Goal: Task Accomplishment & Management: Use online tool/utility

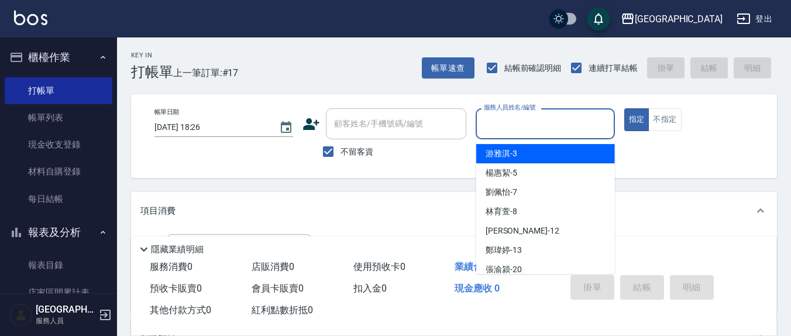
click at [506, 126] on input "服務人員姓名/編號" at bounding box center [545, 124] width 128 height 20
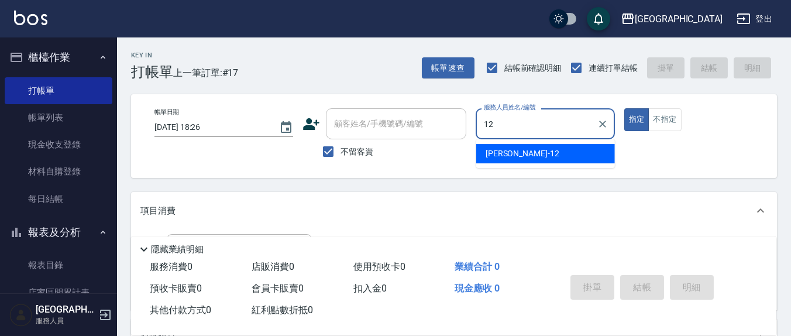
type input "12"
type button "true"
type input "[PERSON_NAME]-12"
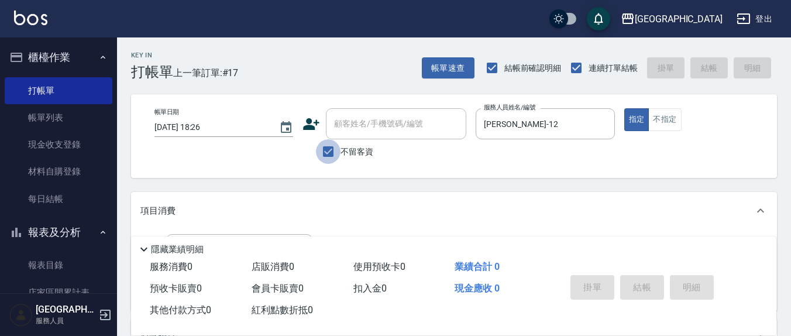
click at [328, 152] on input "不留客資" at bounding box center [328, 151] width 25 height 25
checkbox input "false"
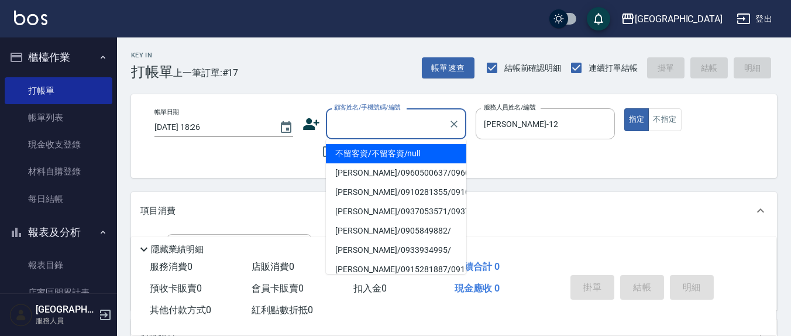
click at [345, 127] on input "顧客姓名/手機號碼/編號" at bounding box center [387, 124] width 112 height 20
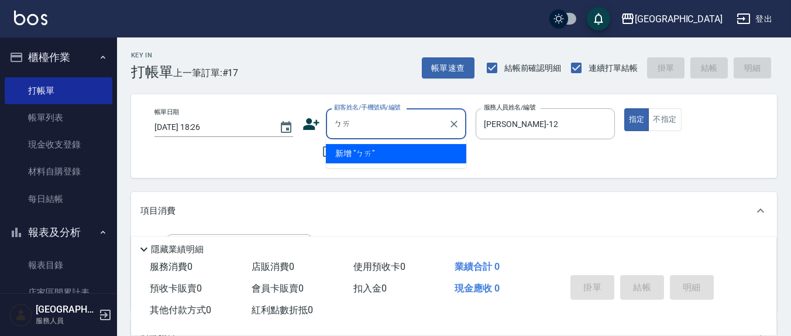
type input "白"
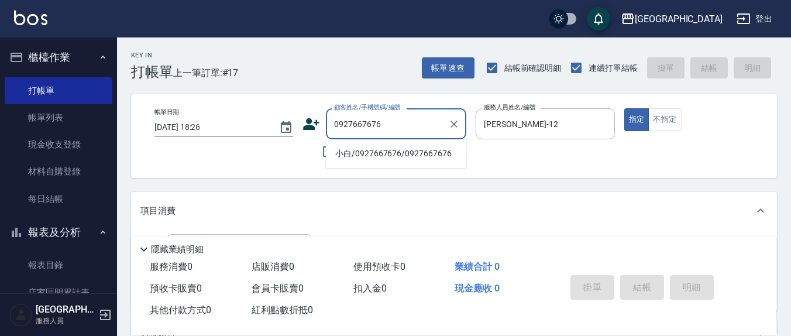
drag, startPoint x: 386, startPoint y: 155, endPoint x: 508, endPoint y: 154, distance: 121.8
click at [386, 155] on li "小白/0927667676/0927667676" at bounding box center [396, 153] width 141 height 19
type input "小白/0927667676/0927667676"
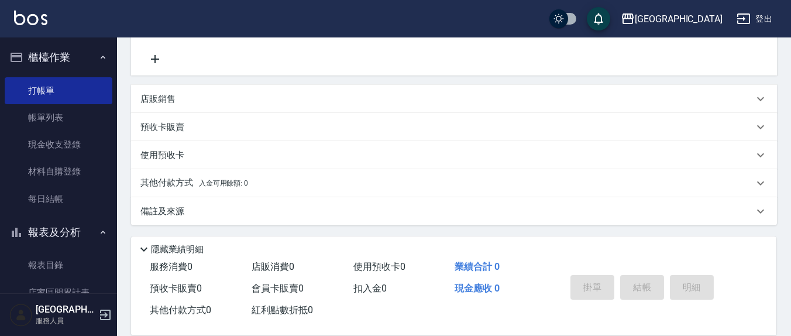
scroll to position [113, 0]
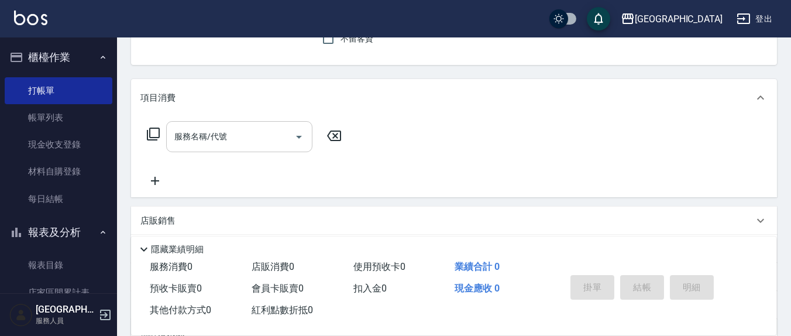
click at [260, 135] on input "服務名稱/代號" at bounding box center [231, 136] width 118 height 20
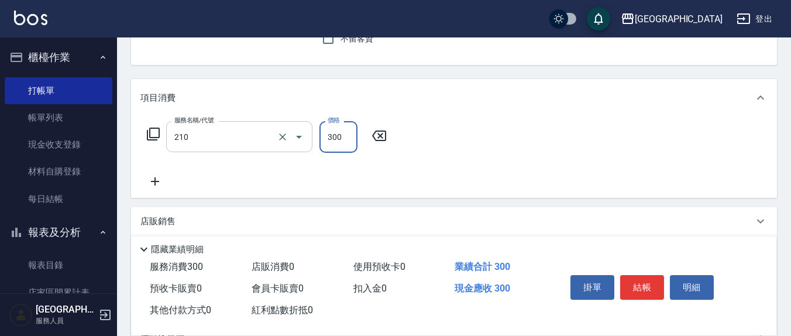
type input "歐娜洗髮精(210)"
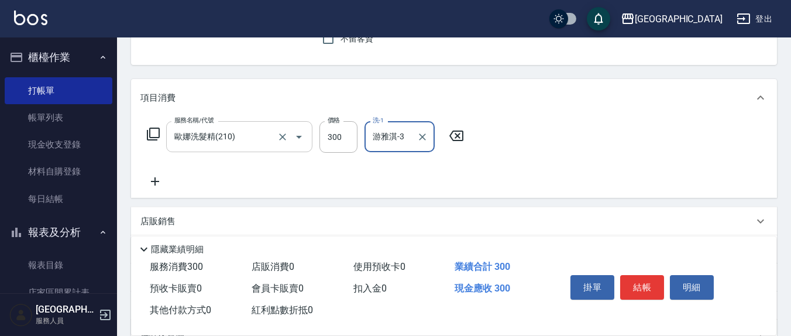
type input "游雅淇-3"
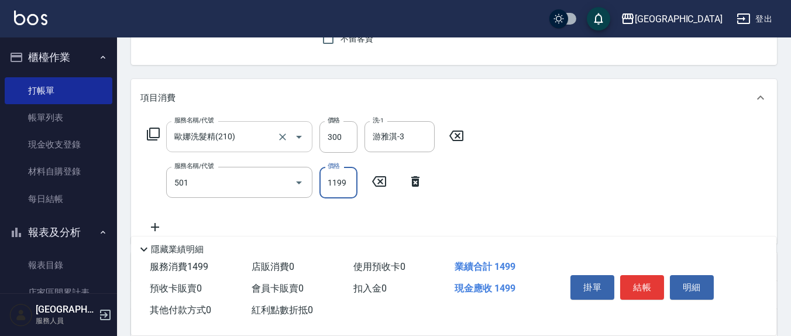
type input "染髮(501)"
type input "3500"
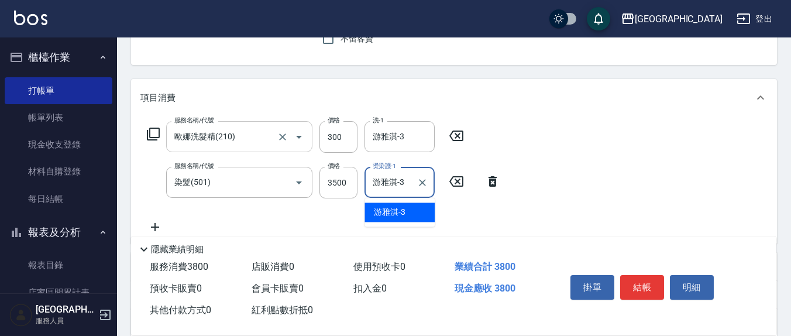
type input "游雅淇-3"
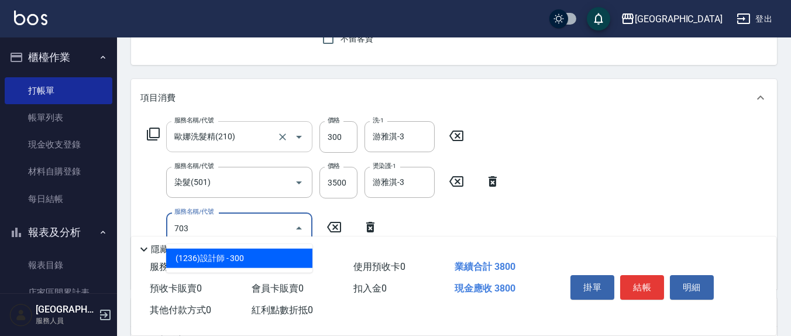
type input "(1236)設計師(703)"
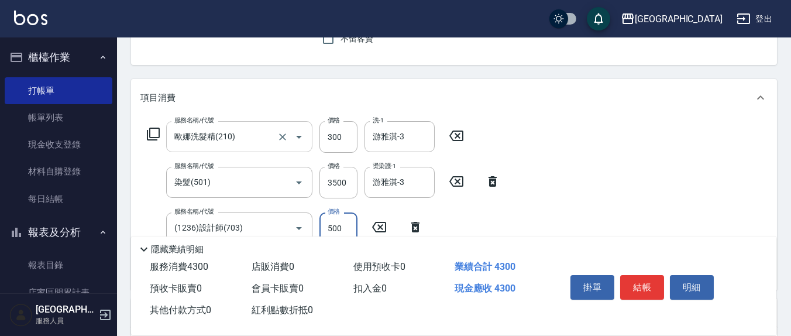
type input "500"
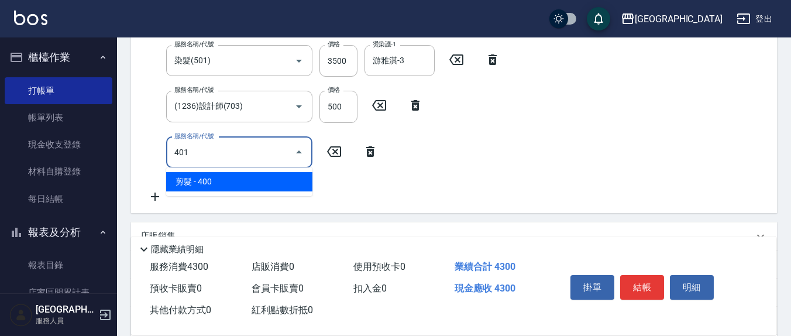
type input "剪髮(401)"
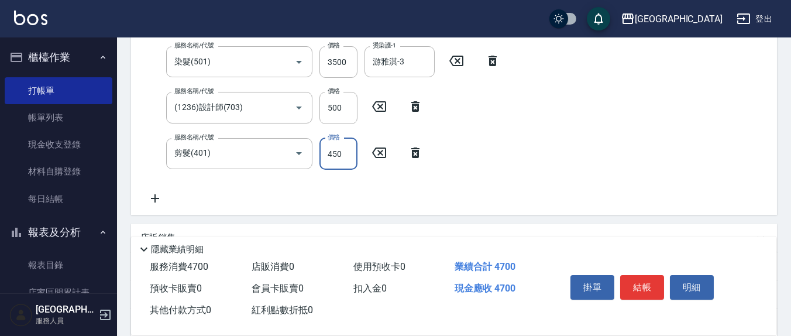
type input "450"
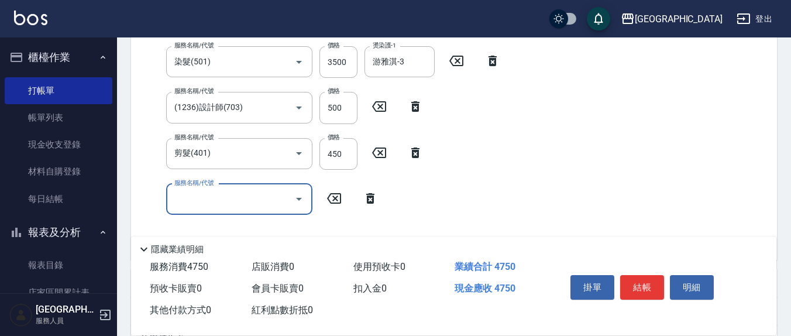
scroll to position [355, 0]
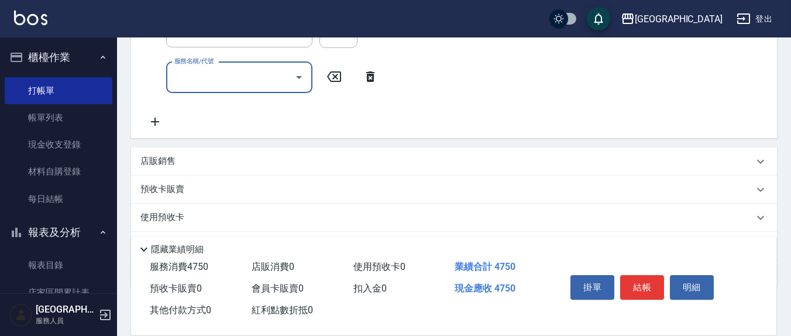
click at [169, 160] on p "店販銷售" at bounding box center [158, 161] width 35 height 12
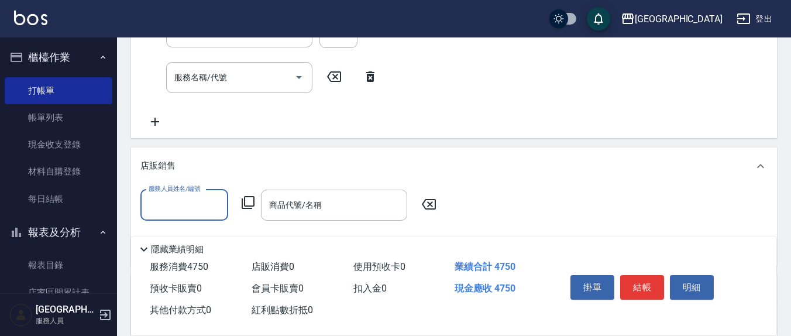
scroll to position [0, 0]
click at [181, 189] on label "服務人員姓名/編號" at bounding box center [175, 188] width 52 height 9
click at [181, 195] on input "服務人員姓名/編號" at bounding box center [184, 205] width 77 height 20
type input "[PERSON_NAME]-12"
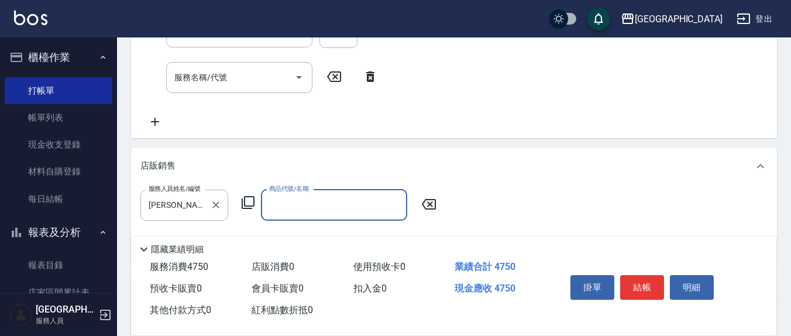
type input "ㄔ"
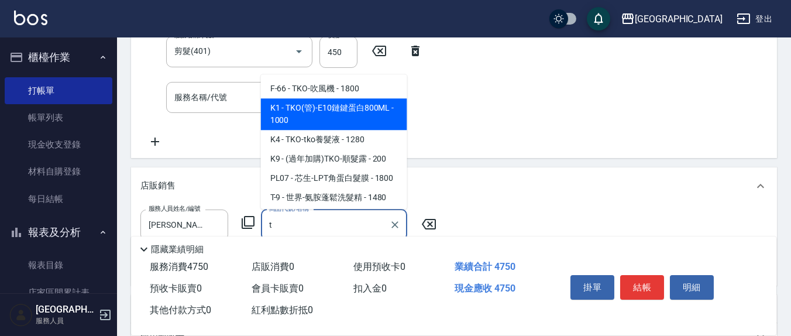
scroll to position [355, 0]
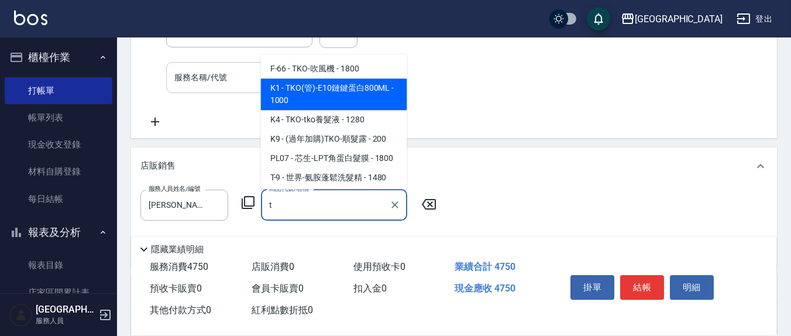
click at [229, 90] on div "服務名稱/代號" at bounding box center [239, 77] width 146 height 31
type input "t"
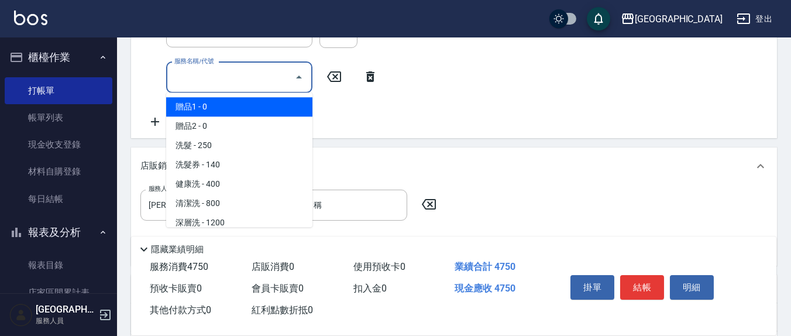
scroll to position [234, 0]
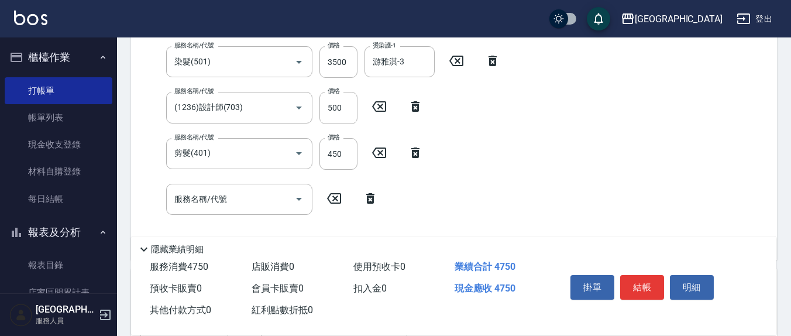
click at [479, 198] on div "服務名稱/代號 [PERSON_NAME]洗髮精(210) 服務名稱/代號 價格 300 價格 洗-1 [PERSON_NAME]-3 洗-1 服務名稱/代號…" at bounding box center [324, 126] width 367 height 250
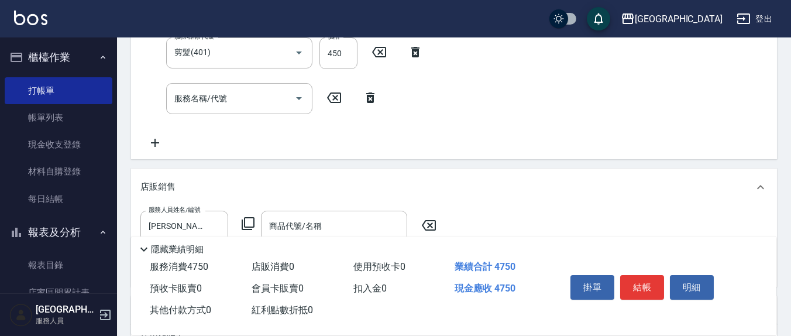
scroll to position [355, 0]
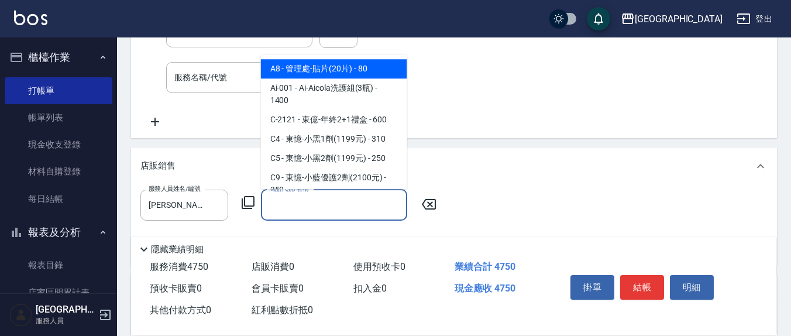
click at [331, 209] on input "商品代號/名稱" at bounding box center [334, 205] width 136 height 20
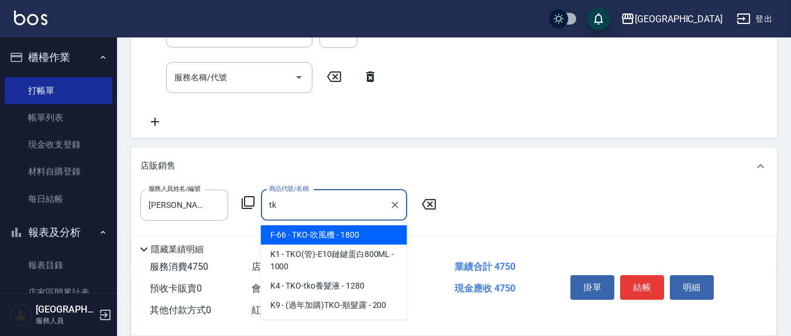
type input "t"
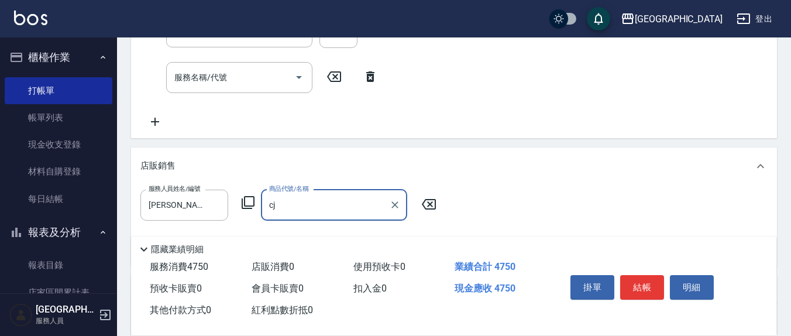
type input "c"
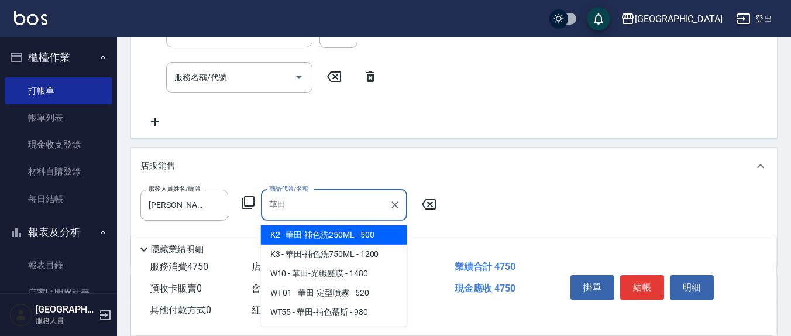
click at [306, 235] on span "K2 - 華田-補色洗250ML - 500" at bounding box center [334, 234] width 146 height 19
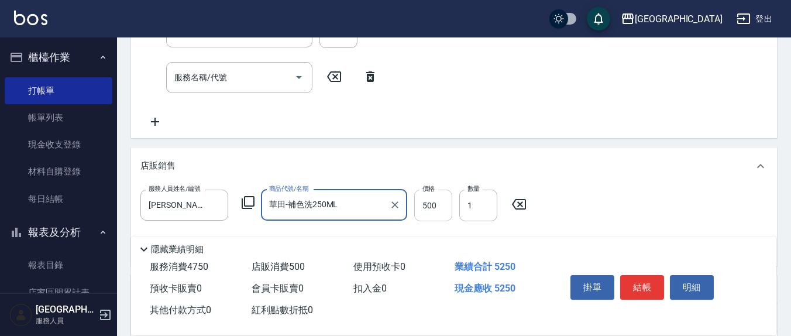
type input "華田-補色洗250ML"
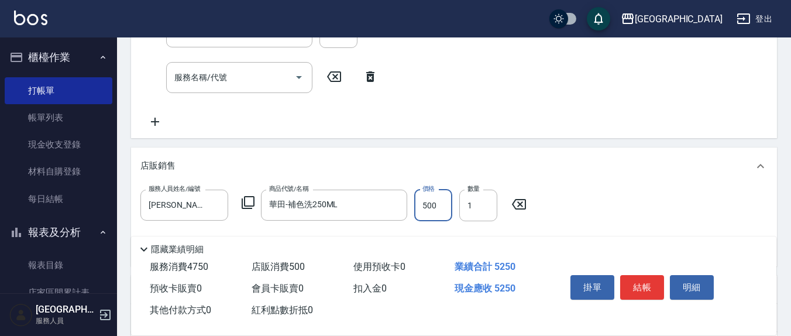
click at [447, 207] on input "500" at bounding box center [433, 206] width 38 height 32
type input "400"
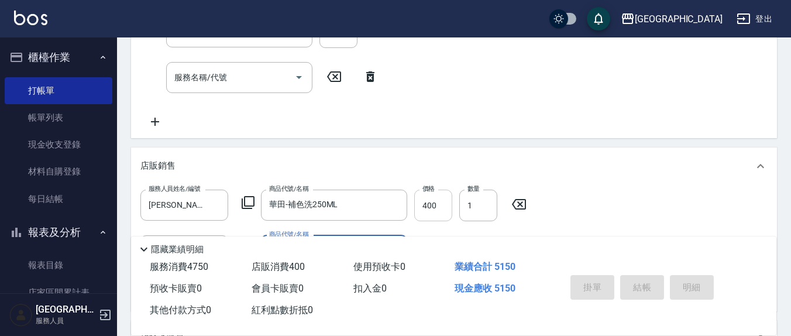
type input "[DATE] 19:03"
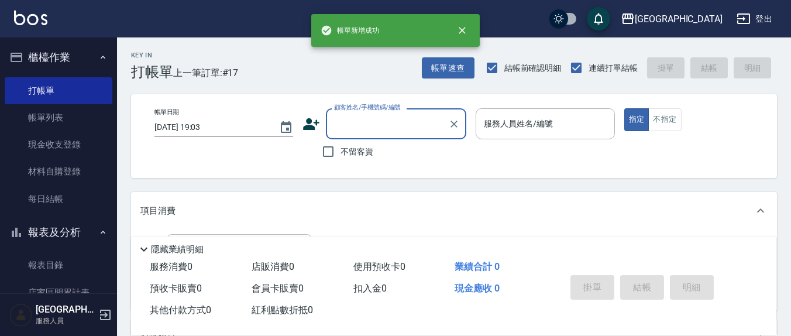
scroll to position [0, 0]
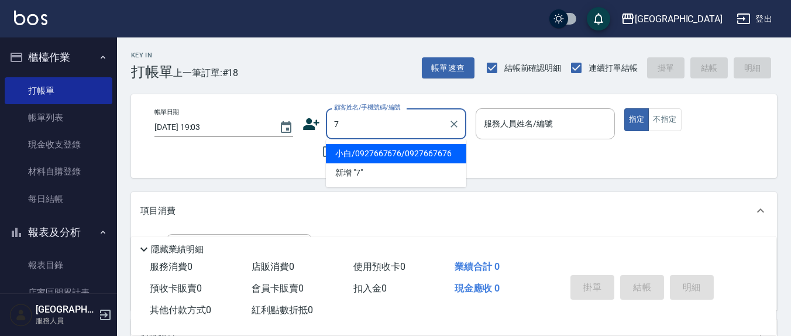
type input "小白/0927667676/0927667676"
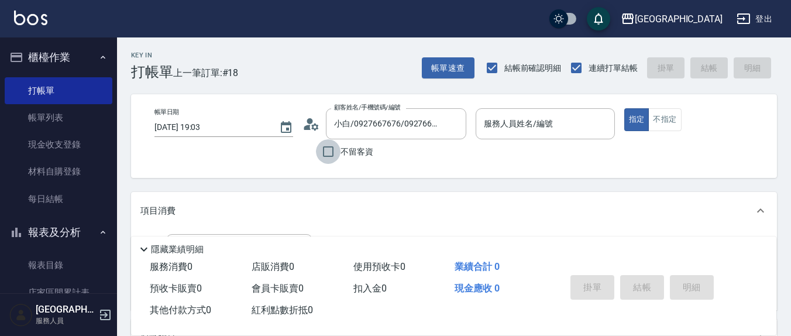
click at [323, 154] on input "不留客資" at bounding box center [328, 151] width 25 height 25
checkbox input "true"
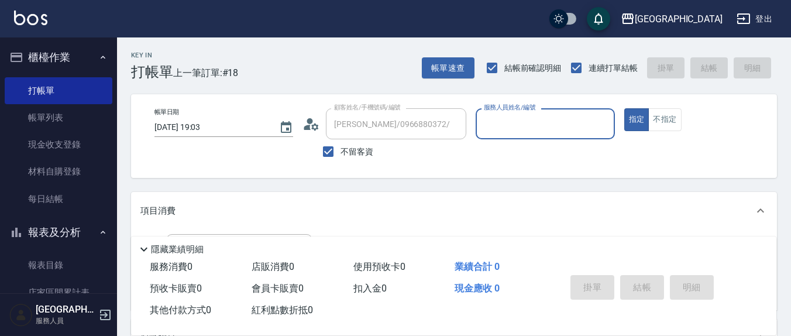
click at [518, 134] on div "服務人員姓名/編號" at bounding box center [545, 123] width 139 height 31
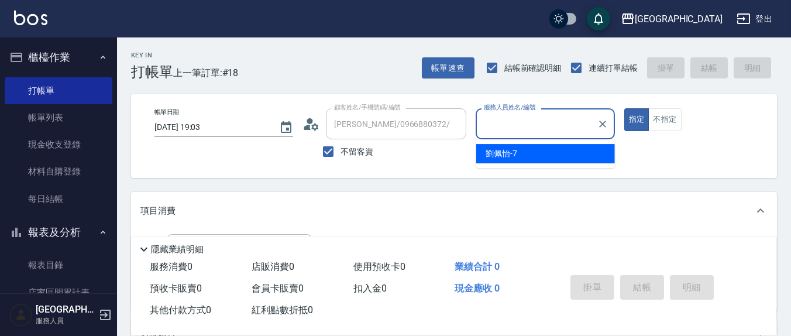
type input "[PERSON_NAME]/0937152103/"
type input "[PERSON_NAME]7"
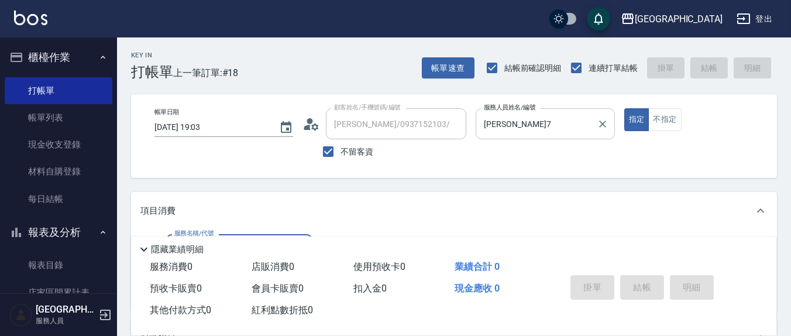
scroll to position [206, 0]
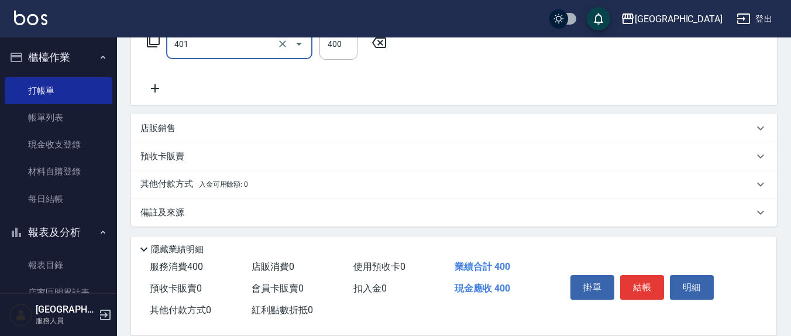
type input "剪髮(401)"
type input "200"
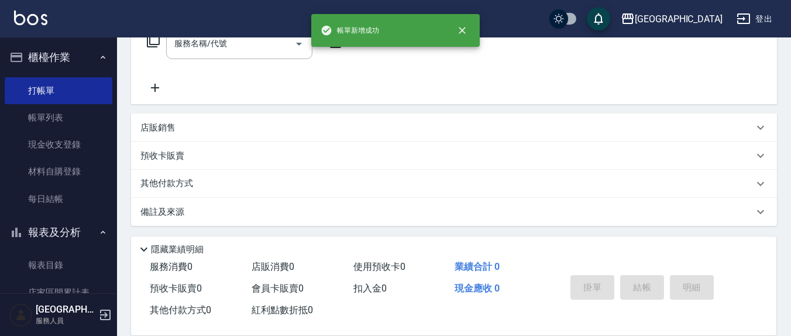
scroll to position [0, 0]
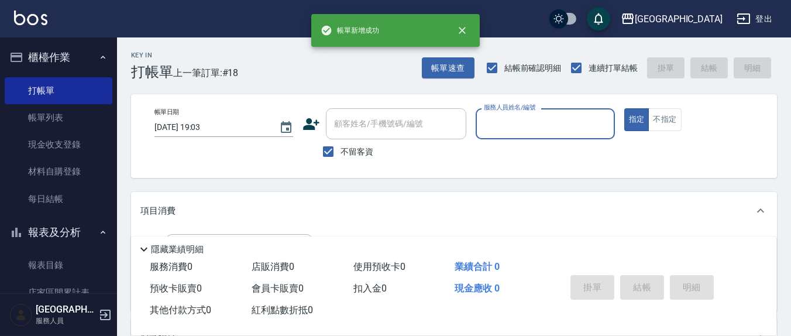
click at [625, 108] on button "指定" at bounding box center [637, 119] width 25 height 23
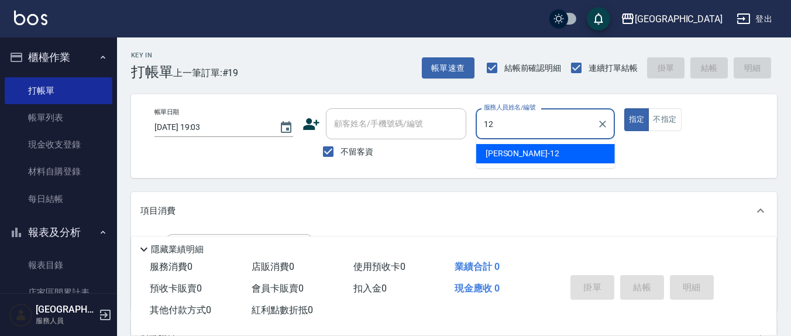
type input "[PERSON_NAME]-12"
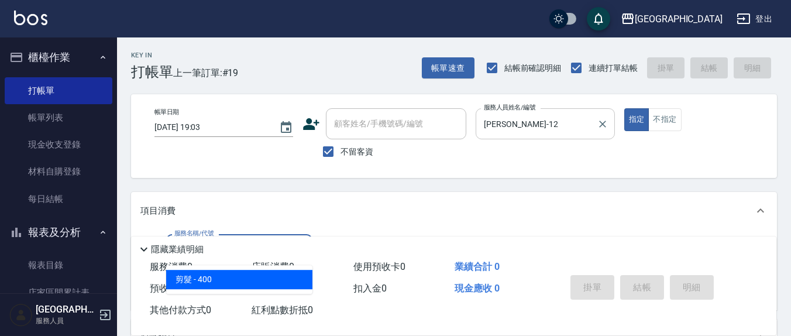
type input "剪髮(401)"
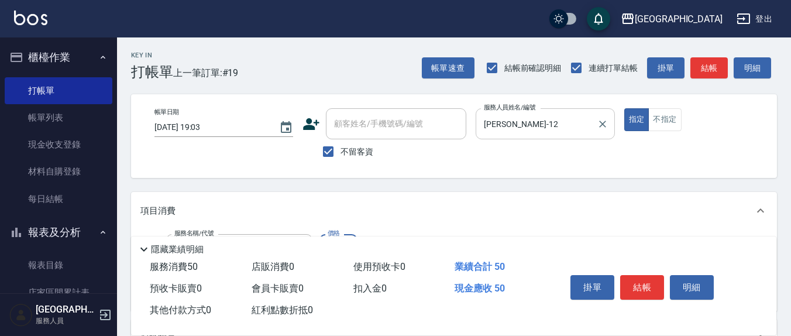
type input "50"
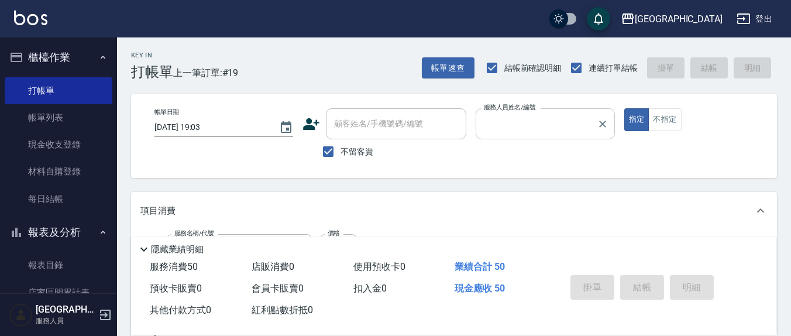
click at [625, 108] on button "指定" at bounding box center [637, 119] width 25 height 23
type input "3"
type input "[DATE] 19:04"
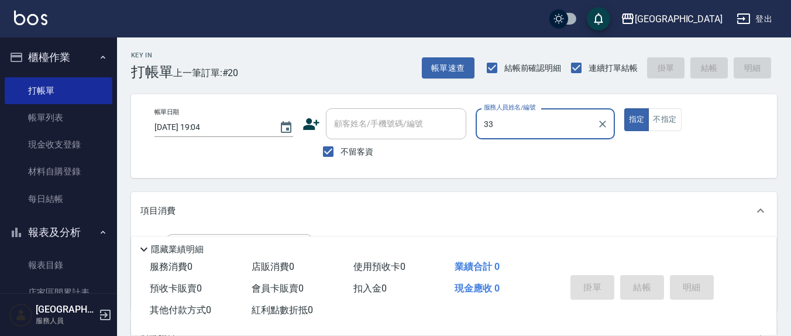
type input "33"
click at [625, 108] on button "指定" at bounding box center [637, 119] width 25 height 23
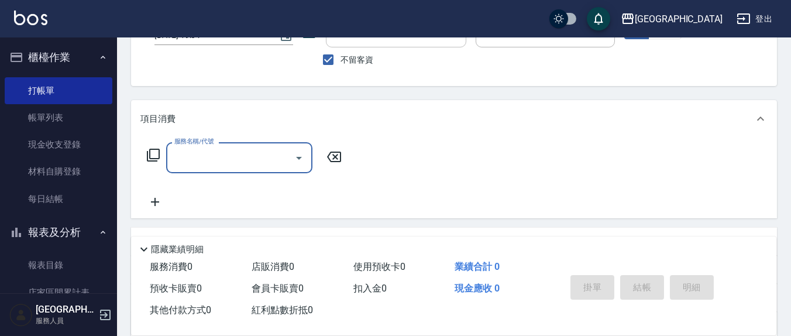
scroll to position [122, 0]
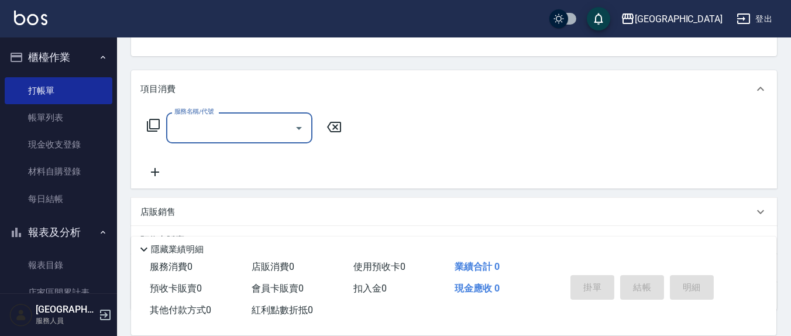
click at [235, 131] on input "服務名稱/代號" at bounding box center [231, 128] width 118 height 20
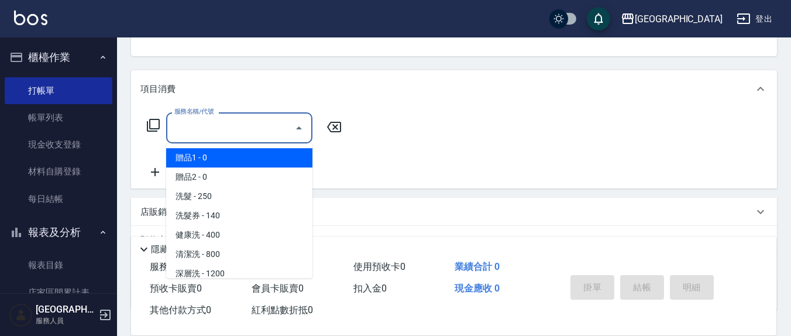
type input "2"
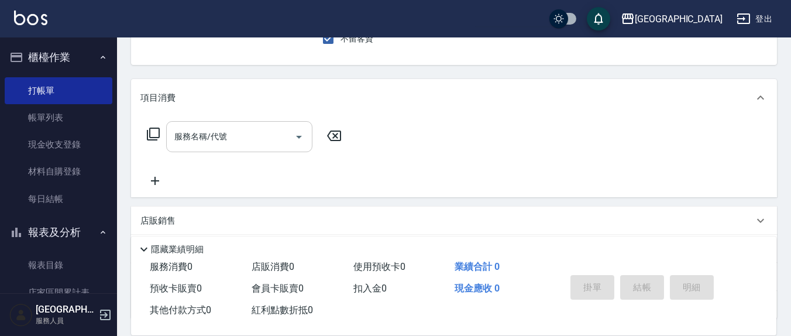
type input "210"
click at [625, 0] on button "指定" at bounding box center [637, 6] width 25 height 23
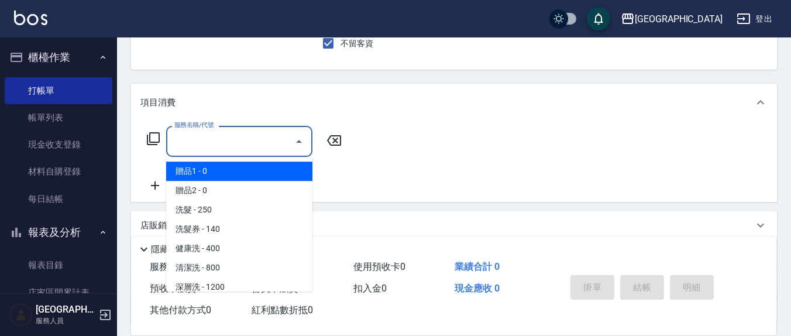
click at [235, 136] on input "服務名稱/代號" at bounding box center [231, 141] width 118 height 20
type input "2"
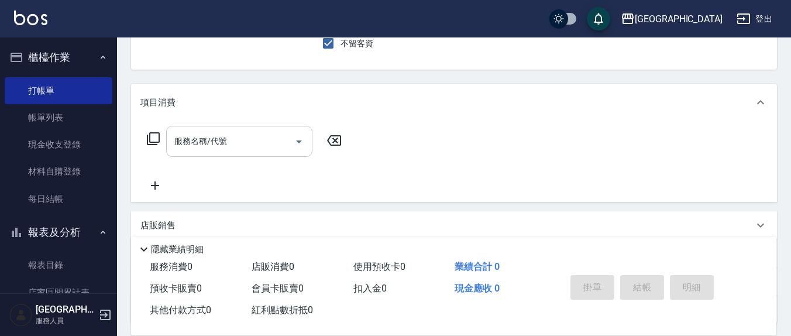
type input "210"
click at [625, 0] on button "指定" at bounding box center [637, 11] width 25 height 23
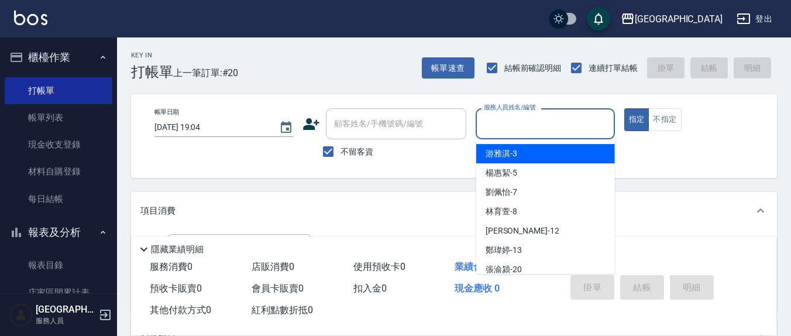
drag, startPoint x: 559, startPoint y: 122, endPoint x: 537, endPoint y: 123, distance: 21.7
click at [558, 121] on input "服務人員姓名/編號" at bounding box center [545, 124] width 128 height 20
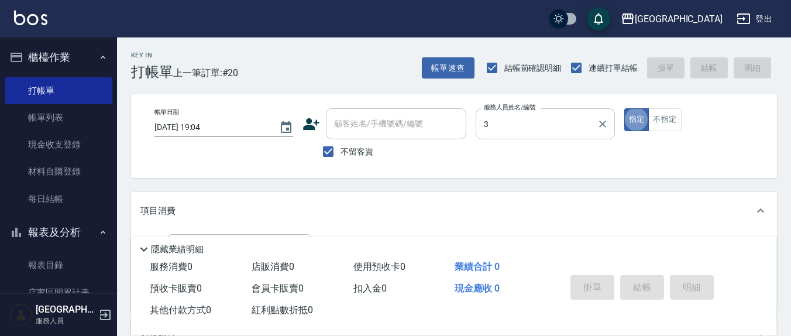
type input "游雅淇-3"
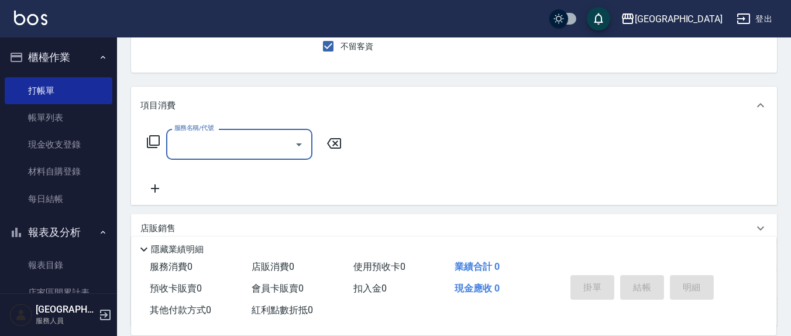
scroll to position [122, 0]
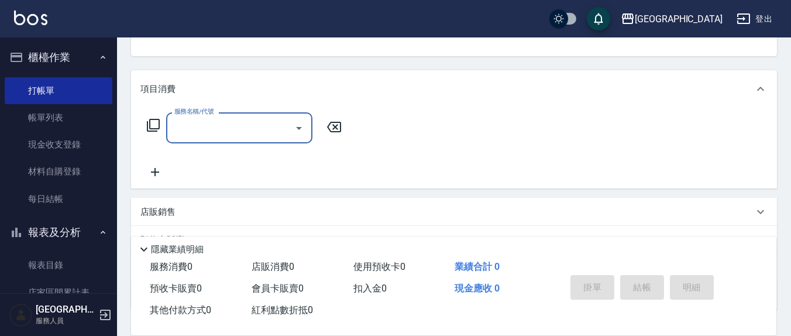
click at [253, 131] on input "服務名稱/代號" at bounding box center [231, 128] width 118 height 20
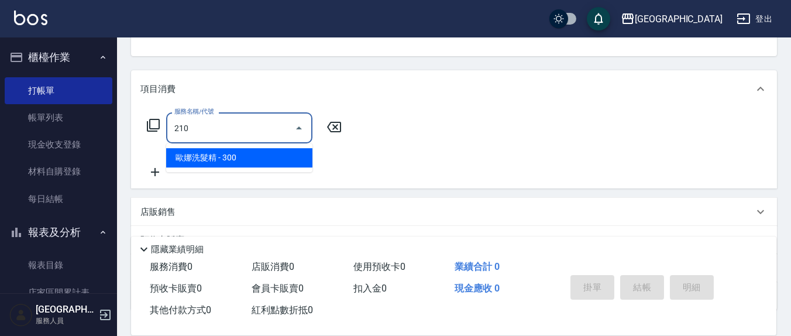
type input "歐娜洗髮精(210)"
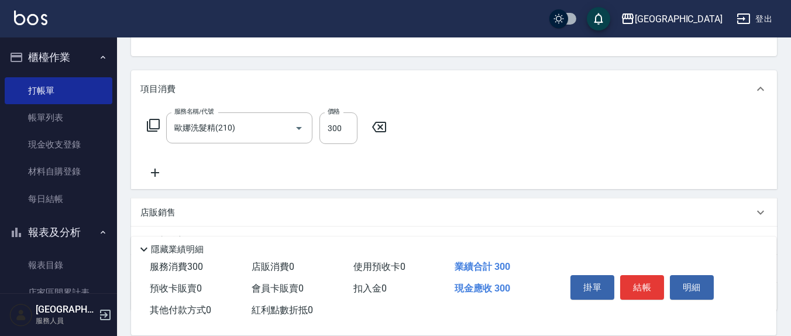
click at [358, 159] on div "服務名稱/代號 [PERSON_NAME]洗髮精(210) 服務名稱/代號 價格 300 價格" at bounding box center [267, 145] width 253 height 67
drag, startPoint x: 405, startPoint y: 131, endPoint x: 396, endPoint y: 133, distance: 9.7
click at [402, 133] on input "洗-1" at bounding box center [400, 128] width 60 height 20
type input "游雅淇-3"
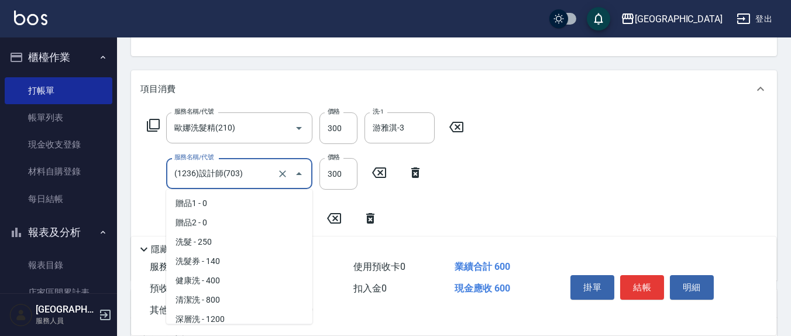
drag, startPoint x: 253, startPoint y: 170, endPoint x: 246, endPoint y: 169, distance: 6.5
click at [250, 170] on input "(1236)設計師(703)" at bounding box center [223, 173] width 103 height 20
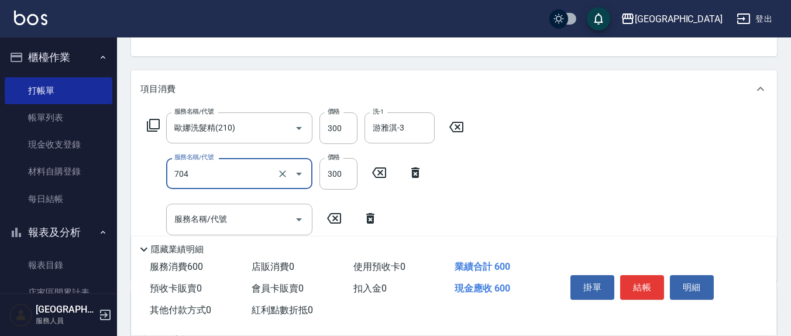
type input "深層生化大掃除(704)"
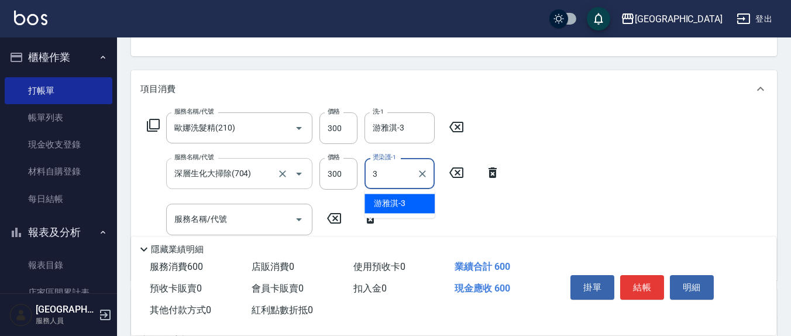
type input "游雅淇-3"
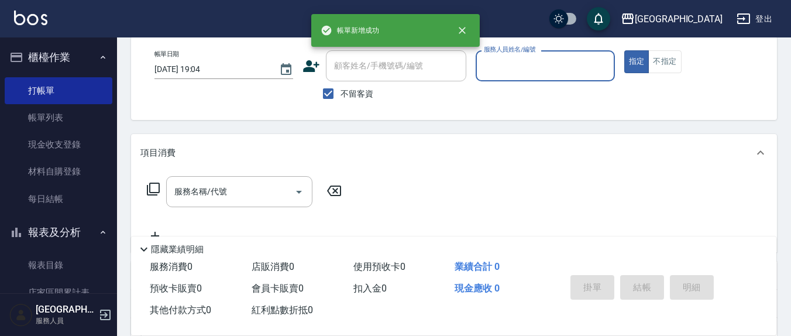
scroll to position [0, 0]
